Goal: Information Seeking & Learning: Learn about a topic

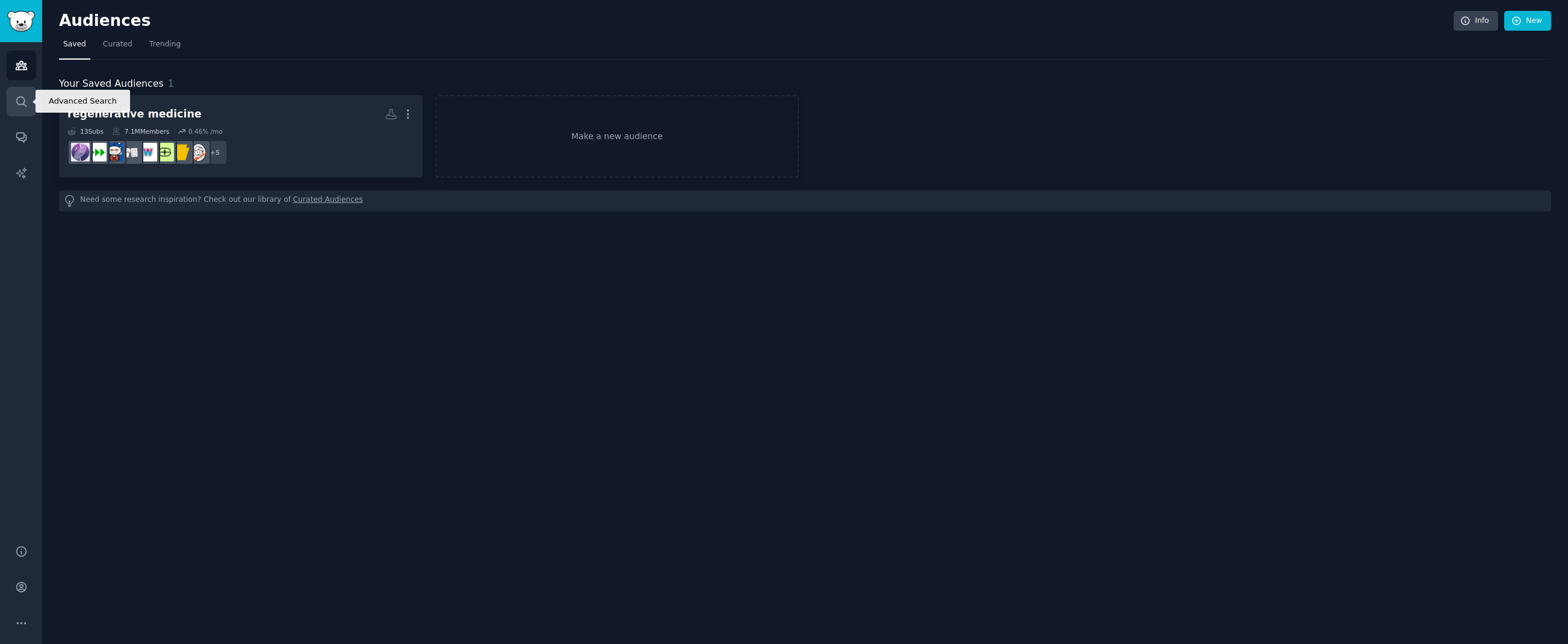
click at [26, 101] on icon "Sidebar" at bounding box center [21, 101] width 12 height 12
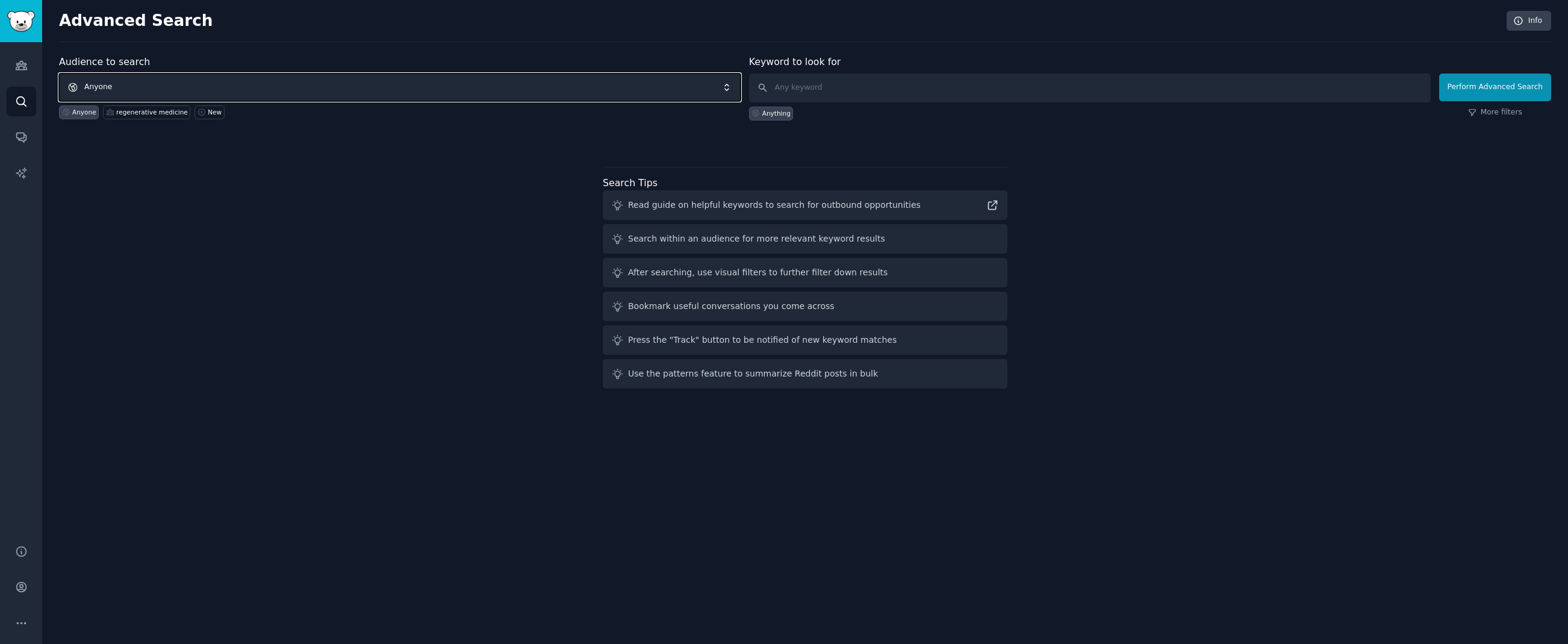
click at [555, 97] on span "Anyone" at bounding box center [400, 87] width 682 height 27
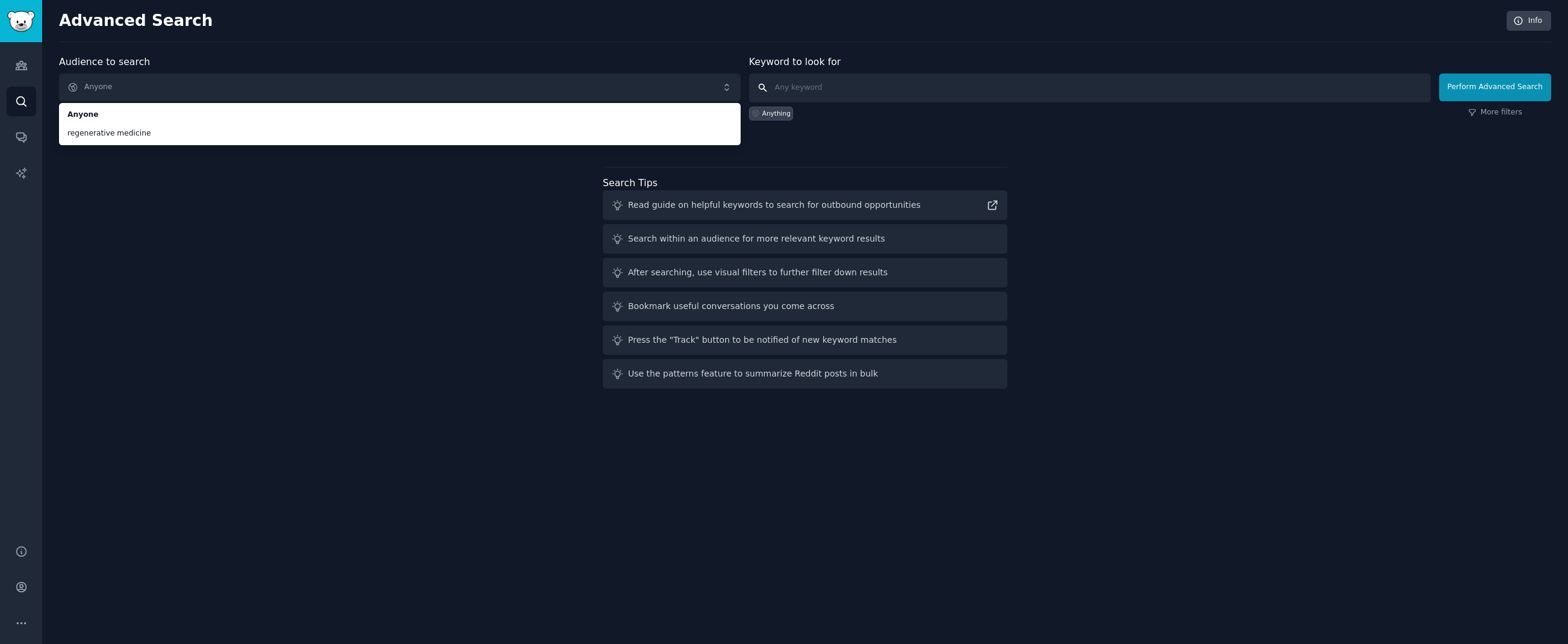
click at [848, 92] on input "text" at bounding box center [1090, 87] width 682 height 29
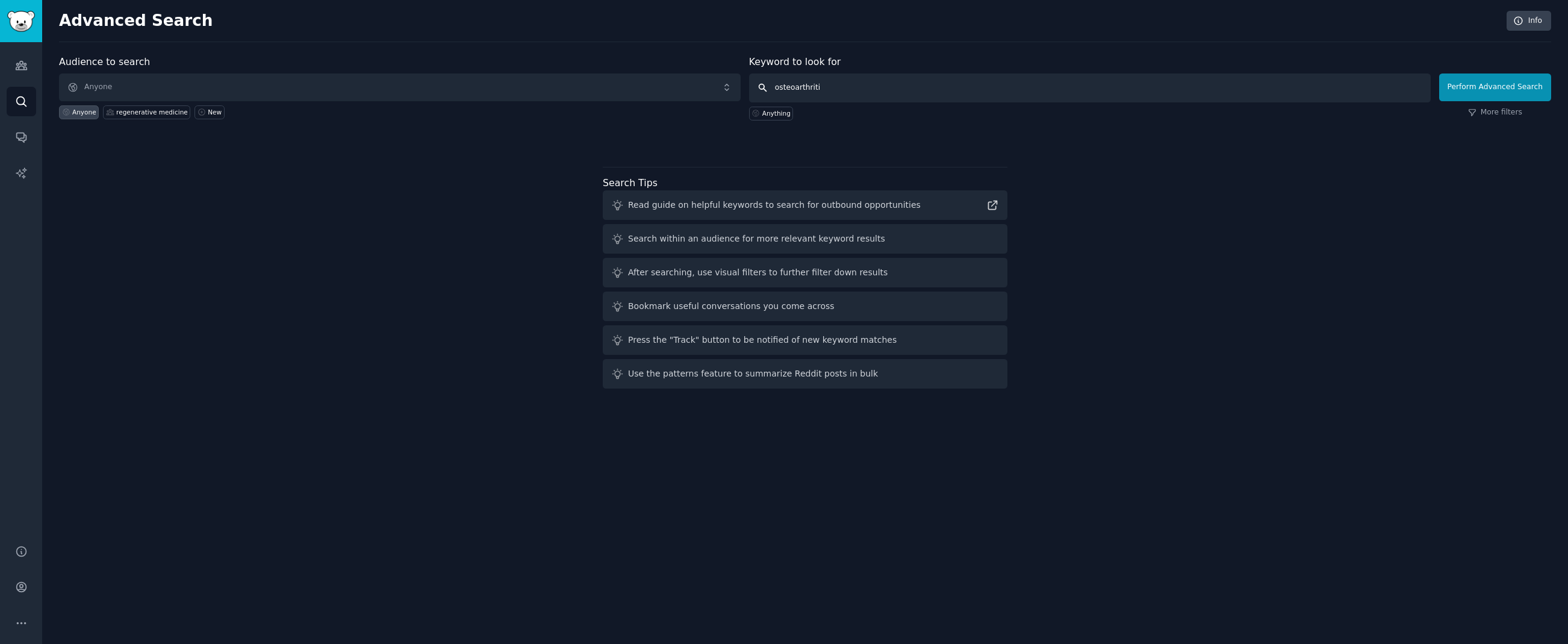
type input "osteoarthritis"
click button "Perform Advanced Search" at bounding box center [1495, 87] width 112 height 27
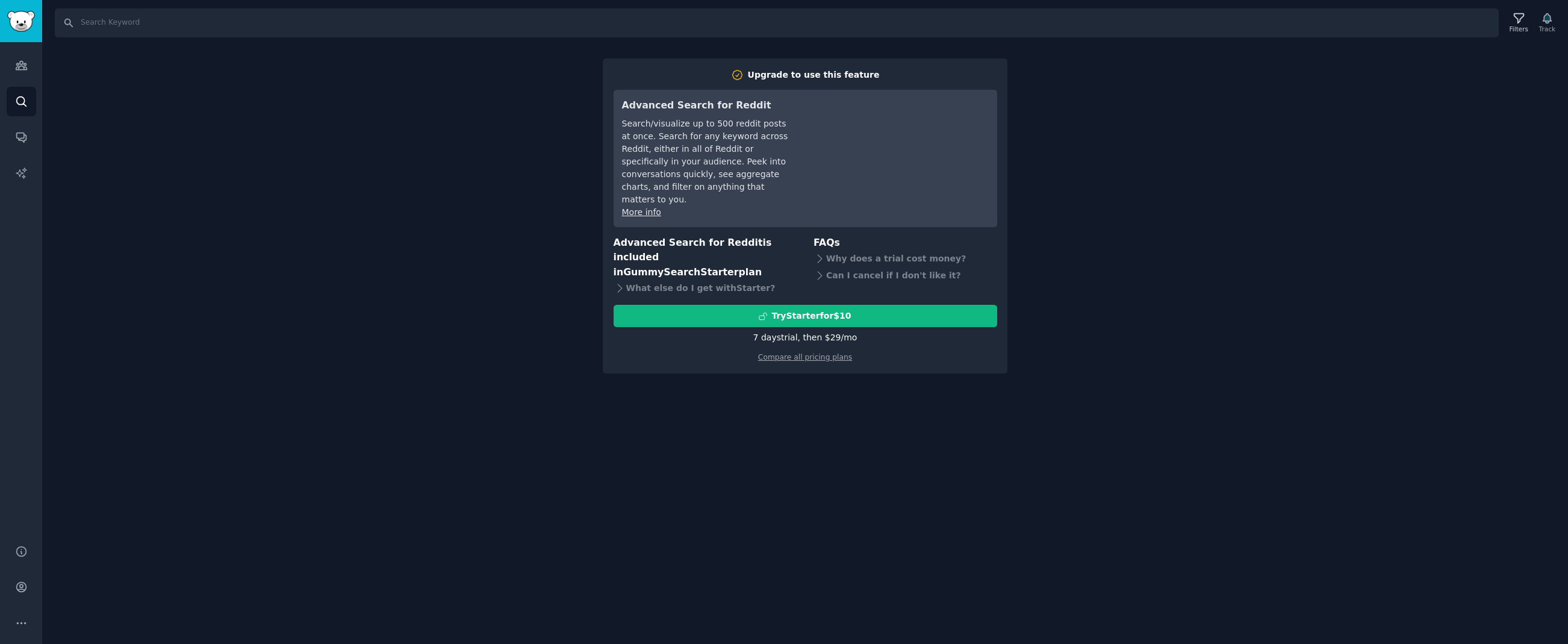
click at [533, 312] on div "Search Filters Track Upgrade to use this feature Advanced Search for Reddit Sea…" at bounding box center [805, 322] width 1526 height 644
